Goal: Task Accomplishment & Management: Manage account settings

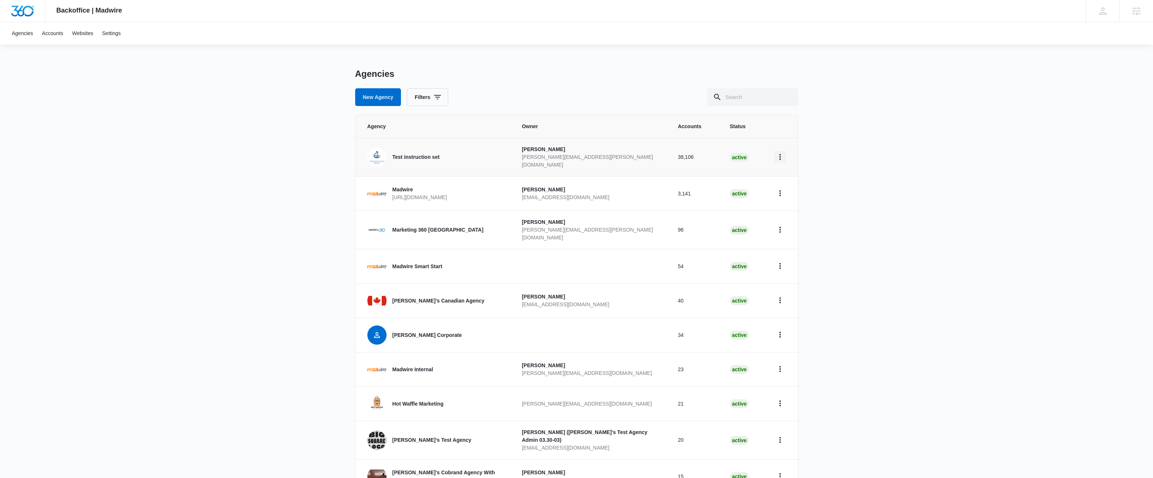
click at [780, 157] on icon "Home" at bounding box center [780, 157] width 1 height 6
click at [782, 296] on icon "Home" at bounding box center [780, 300] width 9 height 9
click at [792, 314] on div "Go to Agency" at bounding box center [799, 313] width 31 height 5
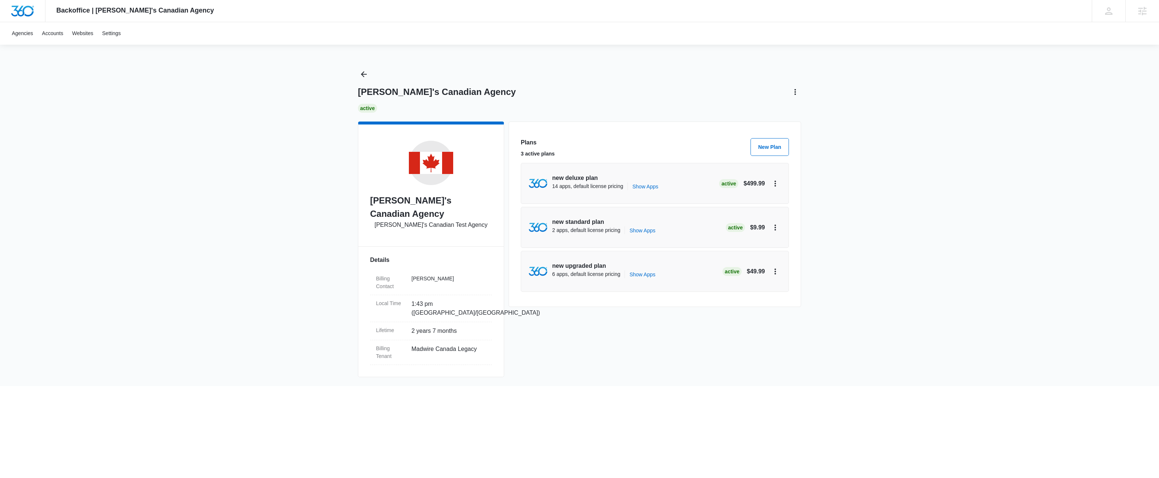
click at [442, 264] on div "Billing Contact [PERSON_NAME] Local Time 1:43 pm ([GEOGRAPHIC_DATA]/[GEOGRAPHIC…" at bounding box center [431, 314] width 122 height 100
click at [367, 73] on icon "Back" at bounding box center [363, 74] width 9 height 9
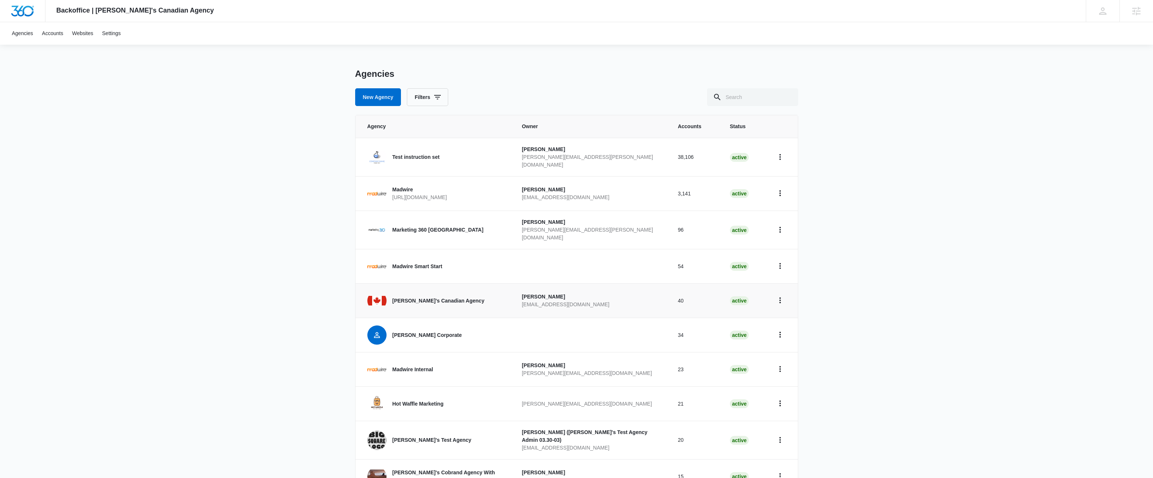
click at [401, 297] on p "[PERSON_NAME]'s Canadian Agency" at bounding box center [439, 301] width 92 height 8
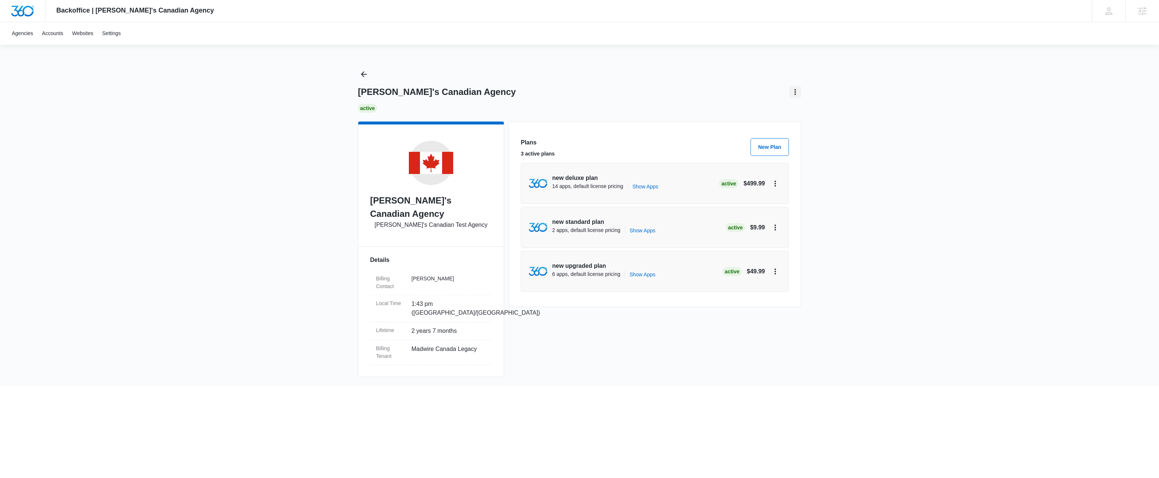
drag, startPoint x: 801, startPoint y: 95, endPoint x: 794, endPoint y: 93, distance: 6.8
click at [801, 95] on div "Backoffice | [PERSON_NAME]'s Canadian Agency Apps Settings [PERSON_NAME] [PERSO…" at bounding box center [579, 193] width 1159 height 386
click at [794, 93] on icon "Actions" at bounding box center [795, 92] width 9 height 9
drag, startPoint x: 706, startPoint y: 106, endPoint x: 613, endPoint y: 107, distance: 93.1
click at [697, 107] on div "ACTIVE" at bounding box center [579, 108] width 443 height 9
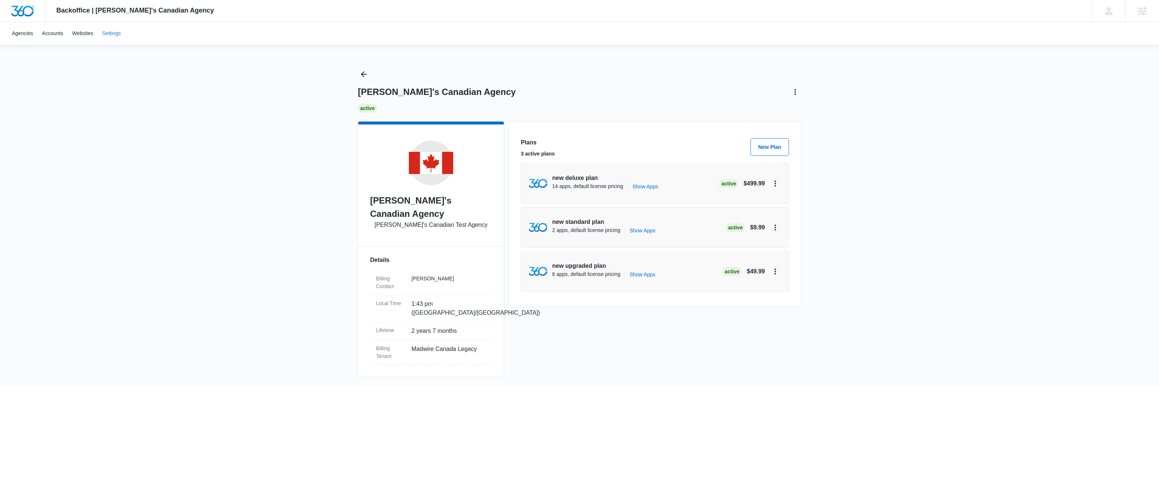
click at [107, 30] on link "Settings" at bounding box center [112, 33] width 28 height 23
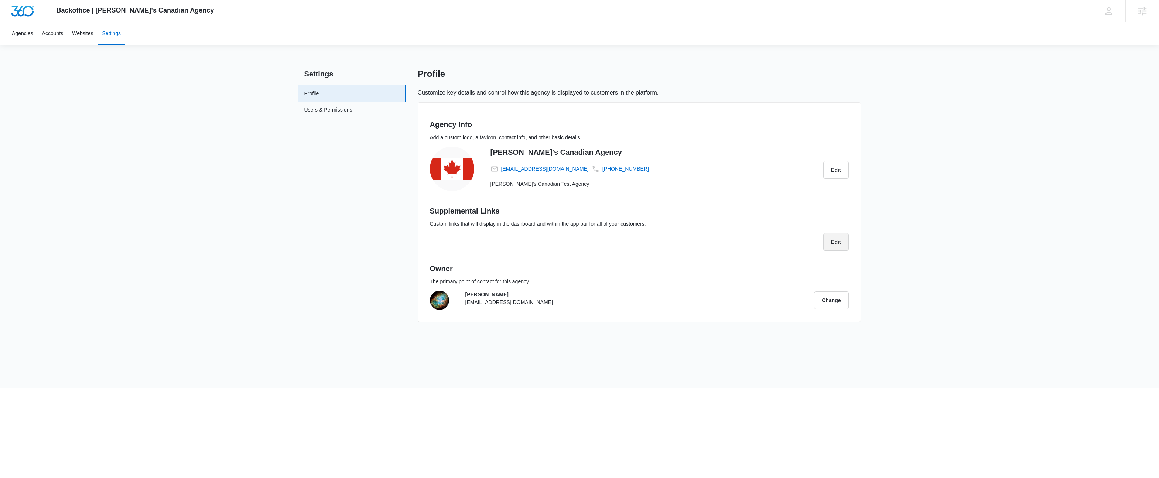
click at [837, 242] on button "Edit" at bounding box center [835, 242] width 25 height 18
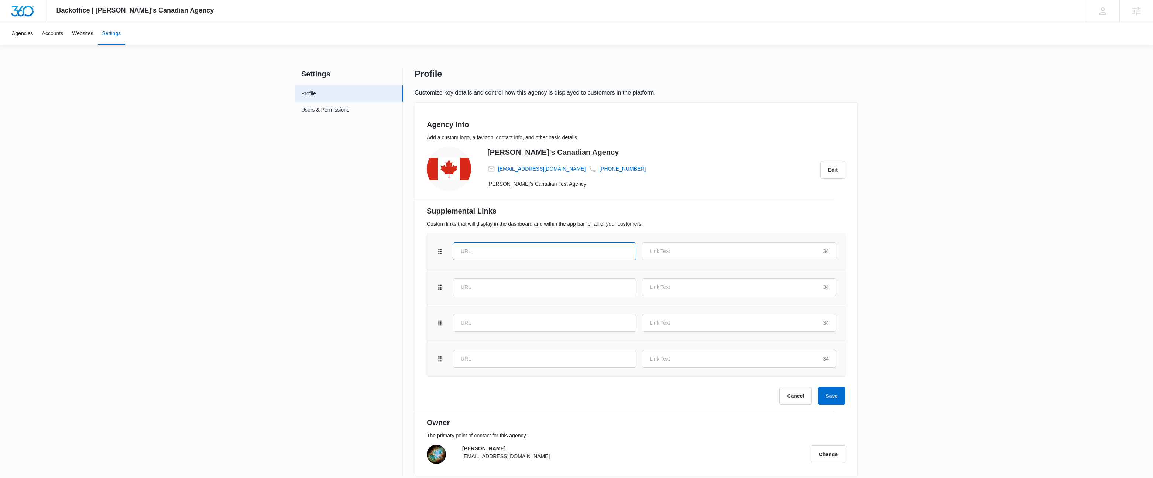
click at [517, 251] on input "text" at bounding box center [544, 251] width 183 height 18
type input "[URL][DOMAIN_NAME]"
type input "This is the Link Text"
drag, startPoint x: 668, startPoint y: 177, endPoint x: 677, endPoint y: 220, distance: 44.0
click at [669, 177] on div "Rob's Canadian Agency rob.lifford@madwire.com (512) 422-7706 Rob's Canadian Tes…" at bounding box center [651, 170] width 329 height 47
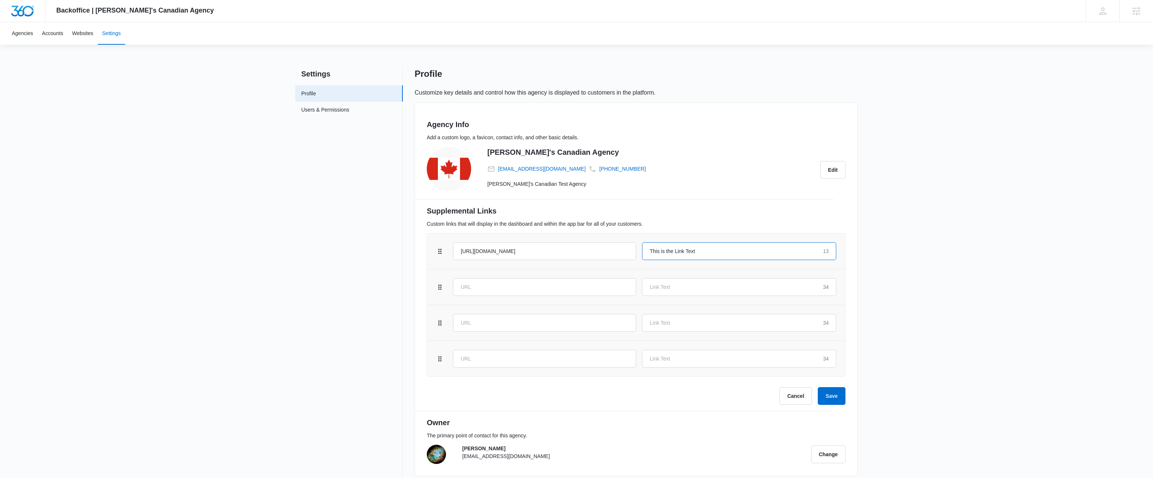
drag, startPoint x: 671, startPoint y: 254, endPoint x: 712, endPoint y: 253, distance: 41.7
click at [701, 254] on input "This is the Link Text" at bounding box center [739, 251] width 194 height 18
drag, startPoint x: 713, startPoint y: 253, endPoint x: 709, endPoint y: 253, distance: 4.4
click at [713, 253] on input "This is the Link Text" at bounding box center [739, 251] width 194 height 18
drag, startPoint x: 701, startPoint y: 239, endPoint x: 683, endPoint y: 239, distance: 18.1
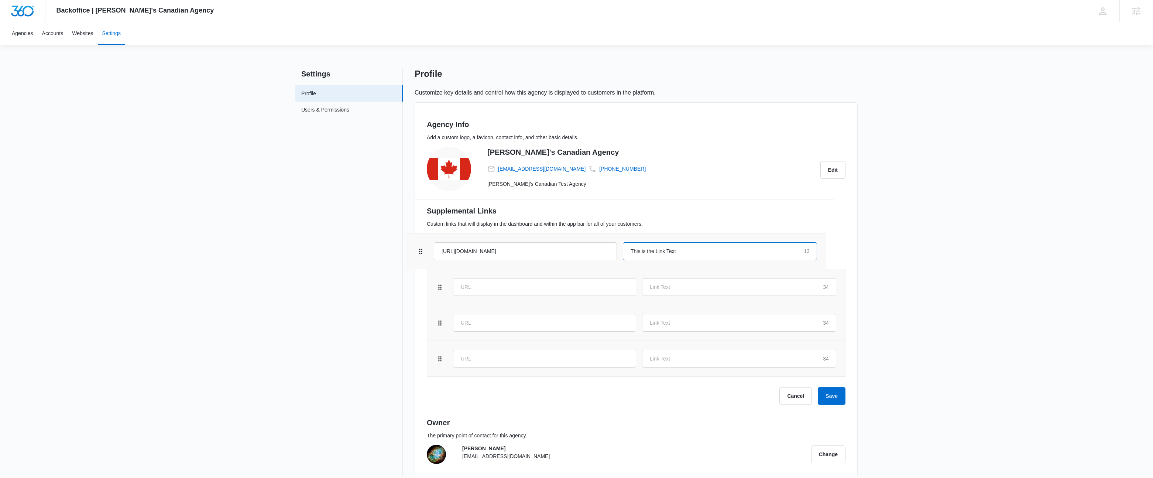
click at [683, 239] on div "https://thisthatother.com This is the Link Text 13 34 34 34" at bounding box center [636, 305] width 419 height 144
drag, startPoint x: 664, startPoint y: 250, endPoint x: 692, endPoint y: 250, distance: 28.4
click at [692, 250] on input "This is the Link Text" at bounding box center [739, 251] width 194 height 18
drag, startPoint x: 504, startPoint y: 250, endPoint x: 478, endPoint y: 251, distance: 25.9
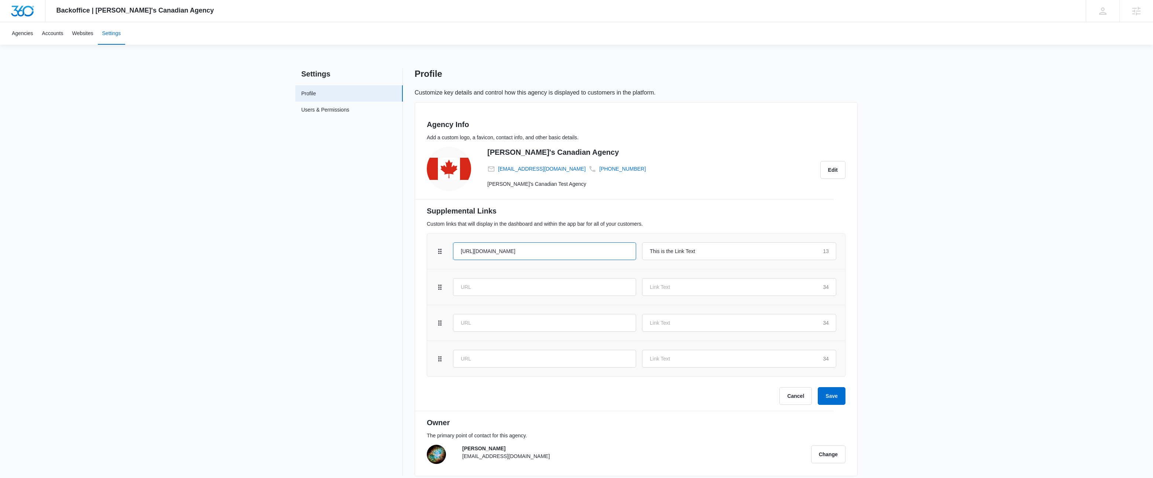
click at [480, 251] on input "https://thisthatother.com" at bounding box center [544, 251] width 183 height 18
drag, startPoint x: 474, startPoint y: 251, endPoint x: 493, endPoint y: 251, distance: 18.5
click at [491, 251] on input "https://thisthatother.com" at bounding box center [544, 251] width 183 height 18
drag, startPoint x: 684, startPoint y: 252, endPoint x: 701, endPoint y: 253, distance: 16.6
click at [701, 253] on input "This is the Link Text" at bounding box center [739, 251] width 194 height 18
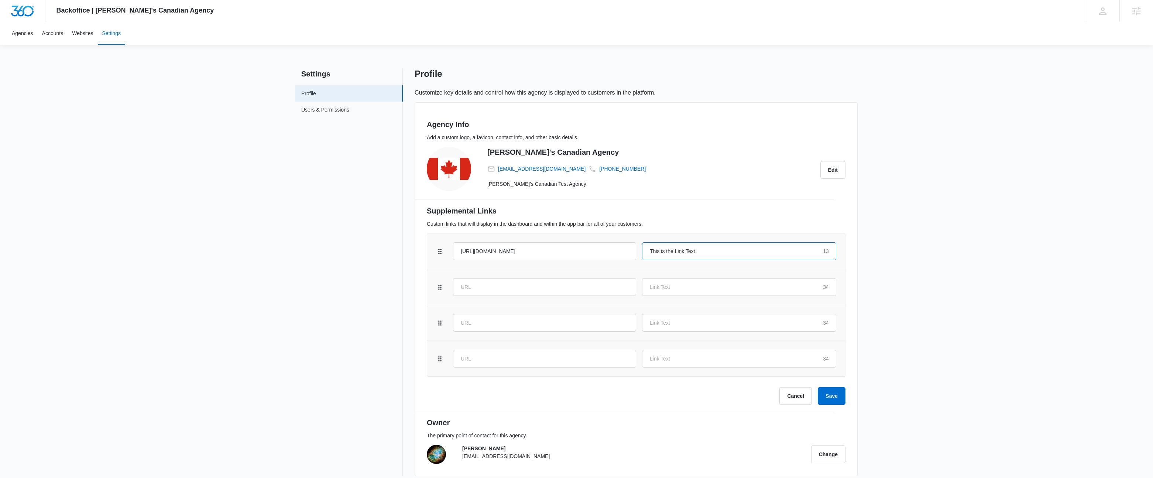
click at [701, 253] on input "This is the Link Text" at bounding box center [739, 251] width 194 height 18
click at [844, 101] on div "Profile Customize key details and control how this agency is displayed to custo…" at bounding box center [636, 272] width 443 height 408
